Goal: Task Accomplishment & Management: Manage account settings

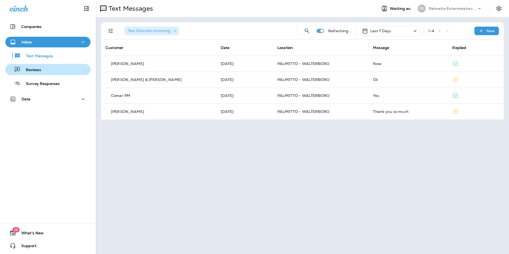
click at [67, 65] on div "Reviews" at bounding box center [47, 69] width 81 height 8
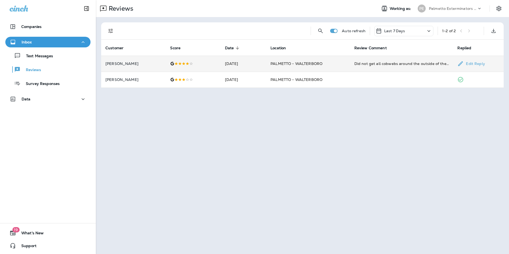
click at [358, 65] on div "Did not get all cobwebs around the outside of the house." at bounding box center [401, 63] width 95 height 5
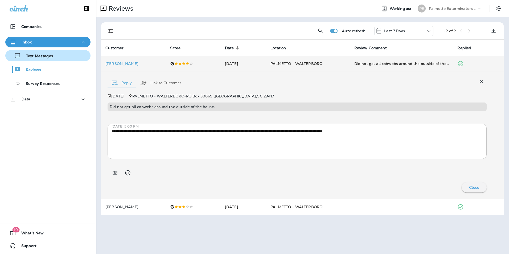
click at [64, 57] on div "Text Messages" at bounding box center [47, 56] width 81 height 8
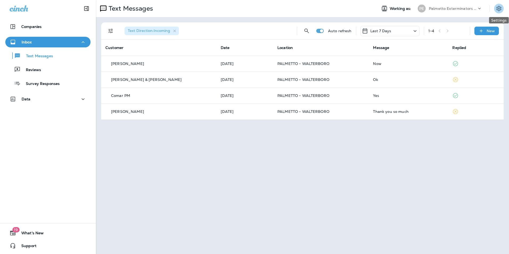
click at [500, 13] on button "Settings" at bounding box center [499, 9] width 10 height 10
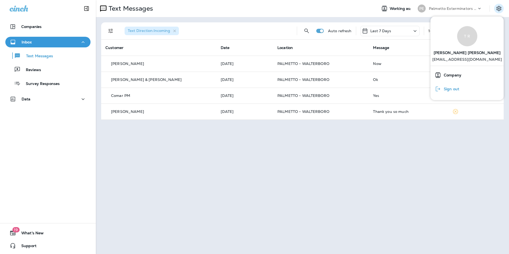
drag, startPoint x: 449, startPoint y: 89, endPoint x: 442, endPoint y: 89, distance: 7.5
click at [449, 89] on span "Sign out" at bounding box center [450, 89] width 18 height 5
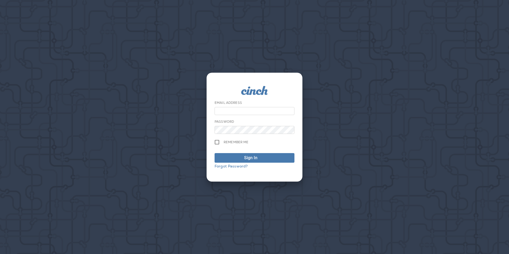
type input "**********"
